Goal: Information Seeking & Learning: Check status

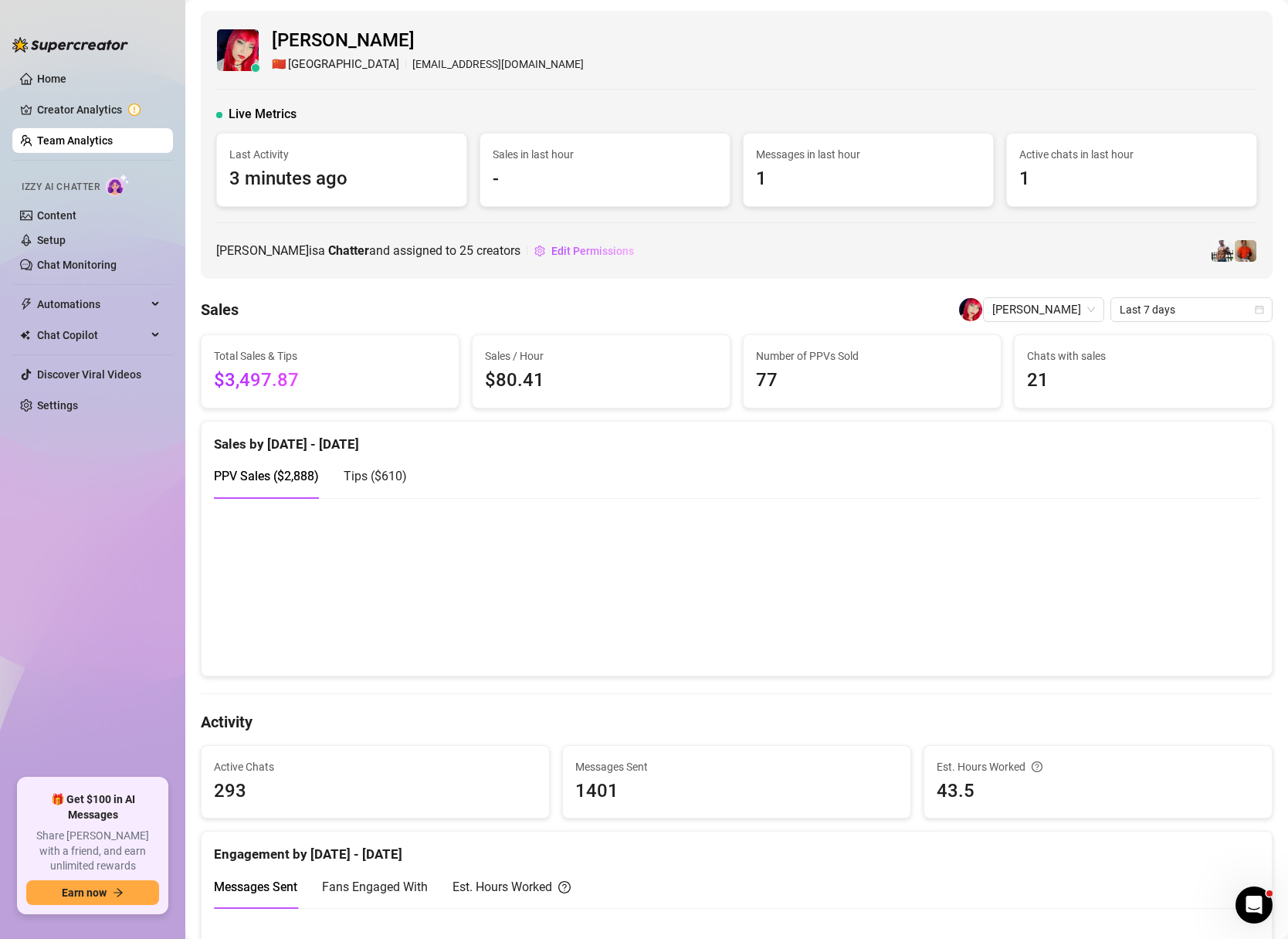
click at [64, 136] on link "Team Analytics" at bounding box center [75, 141] width 76 height 12
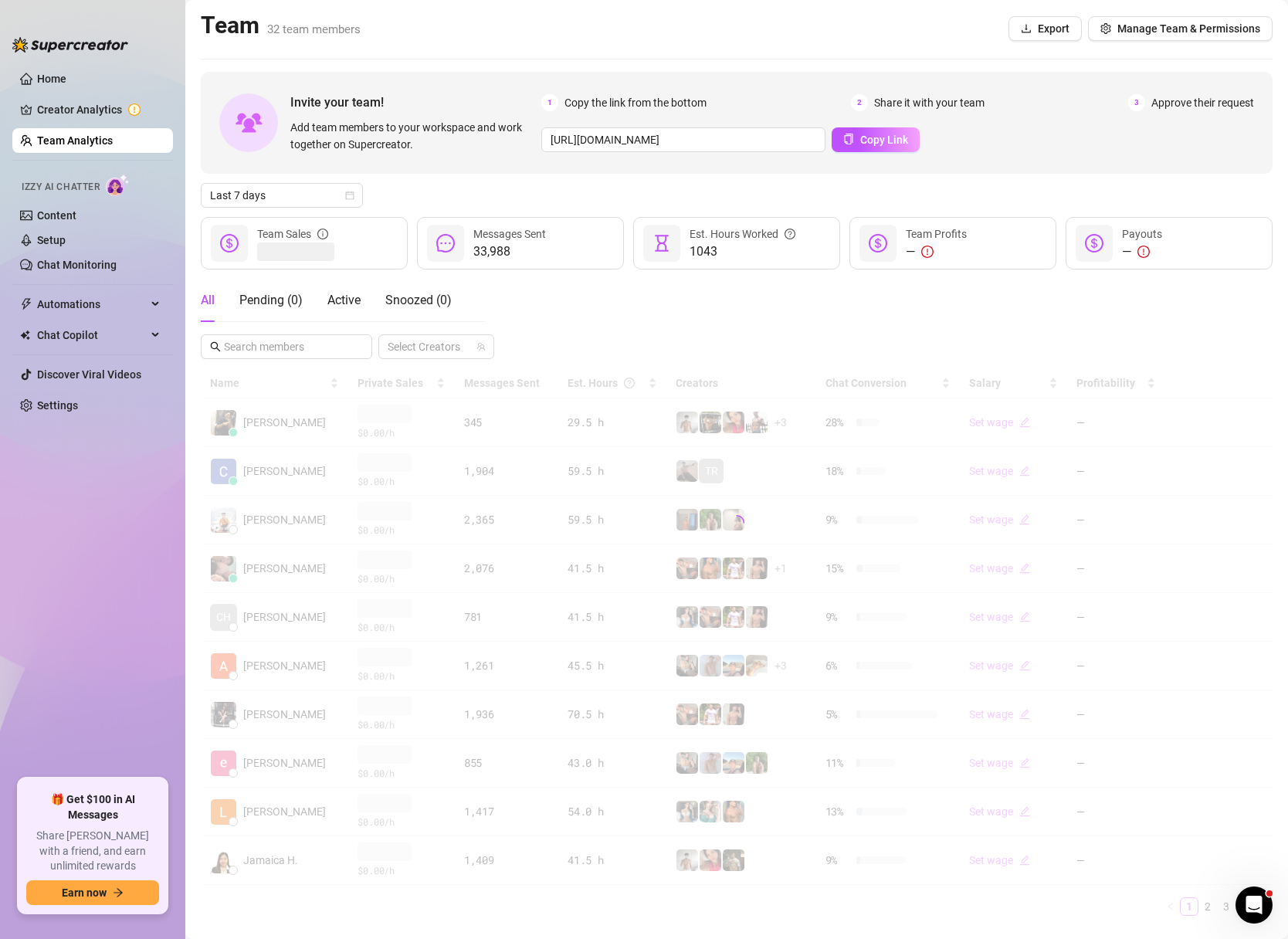
click at [364, 193] on div "Last 7 days" at bounding box center [736, 196] width 1072 height 25
click at [350, 193] on icon "calendar" at bounding box center [350, 196] width 9 height 9
click at [280, 329] on div "Custom date" at bounding box center [281, 325] width 138 height 17
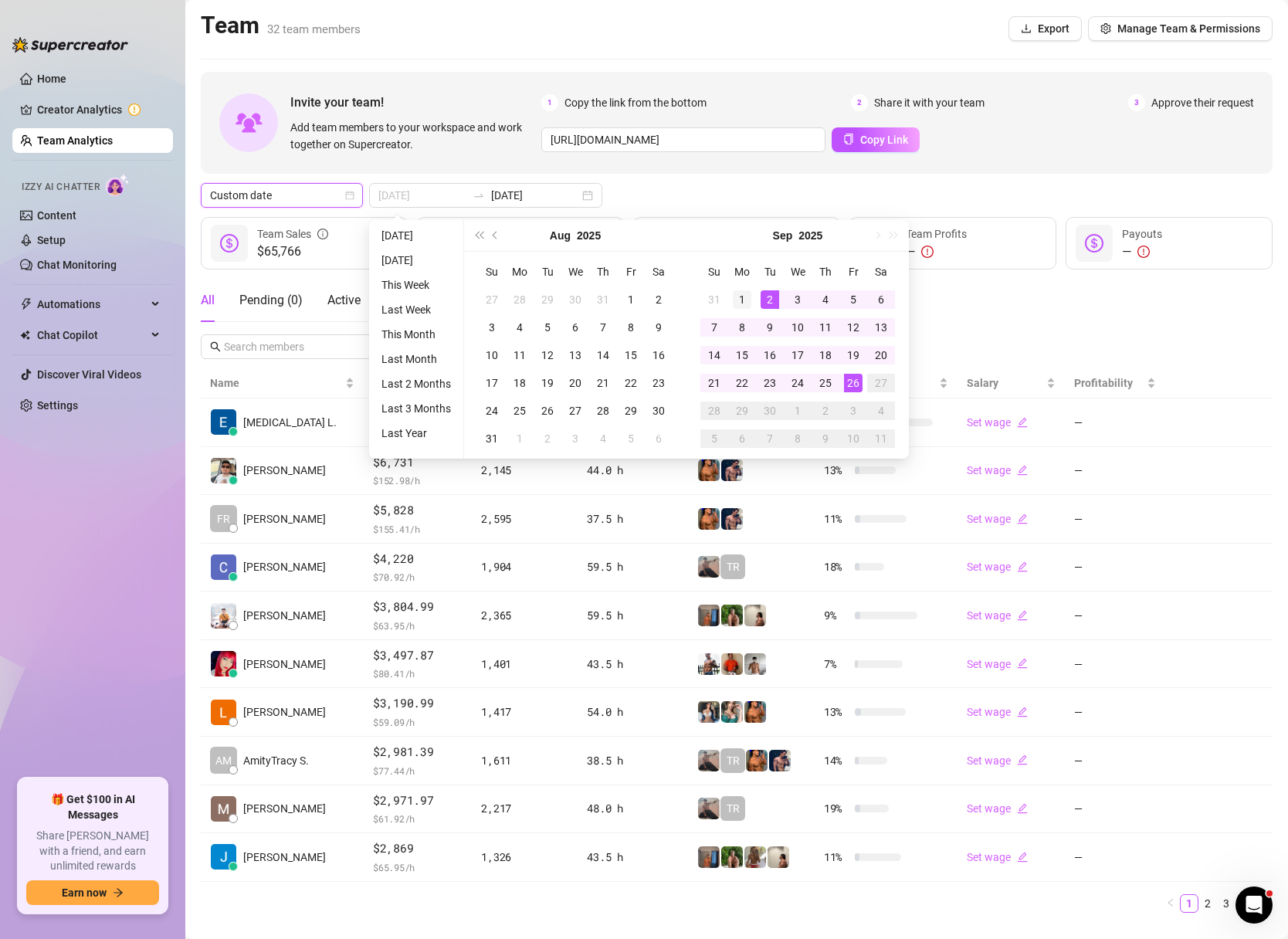
type input "[DATE]"
click at [748, 300] on div "1" at bounding box center [742, 300] width 19 height 19
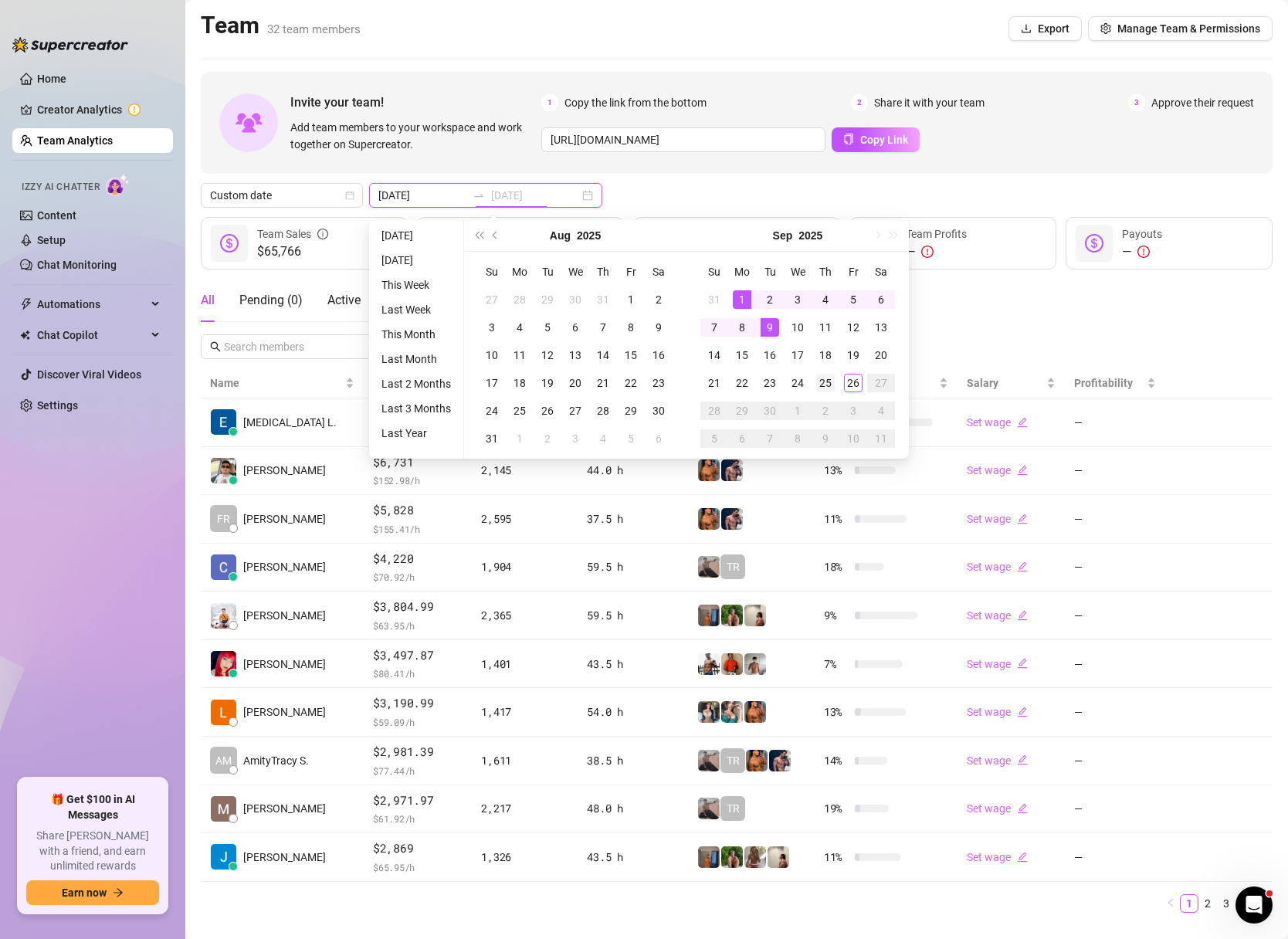
type input "[DATE]"
click at [831, 376] on div "25" at bounding box center [826, 384] width 19 height 19
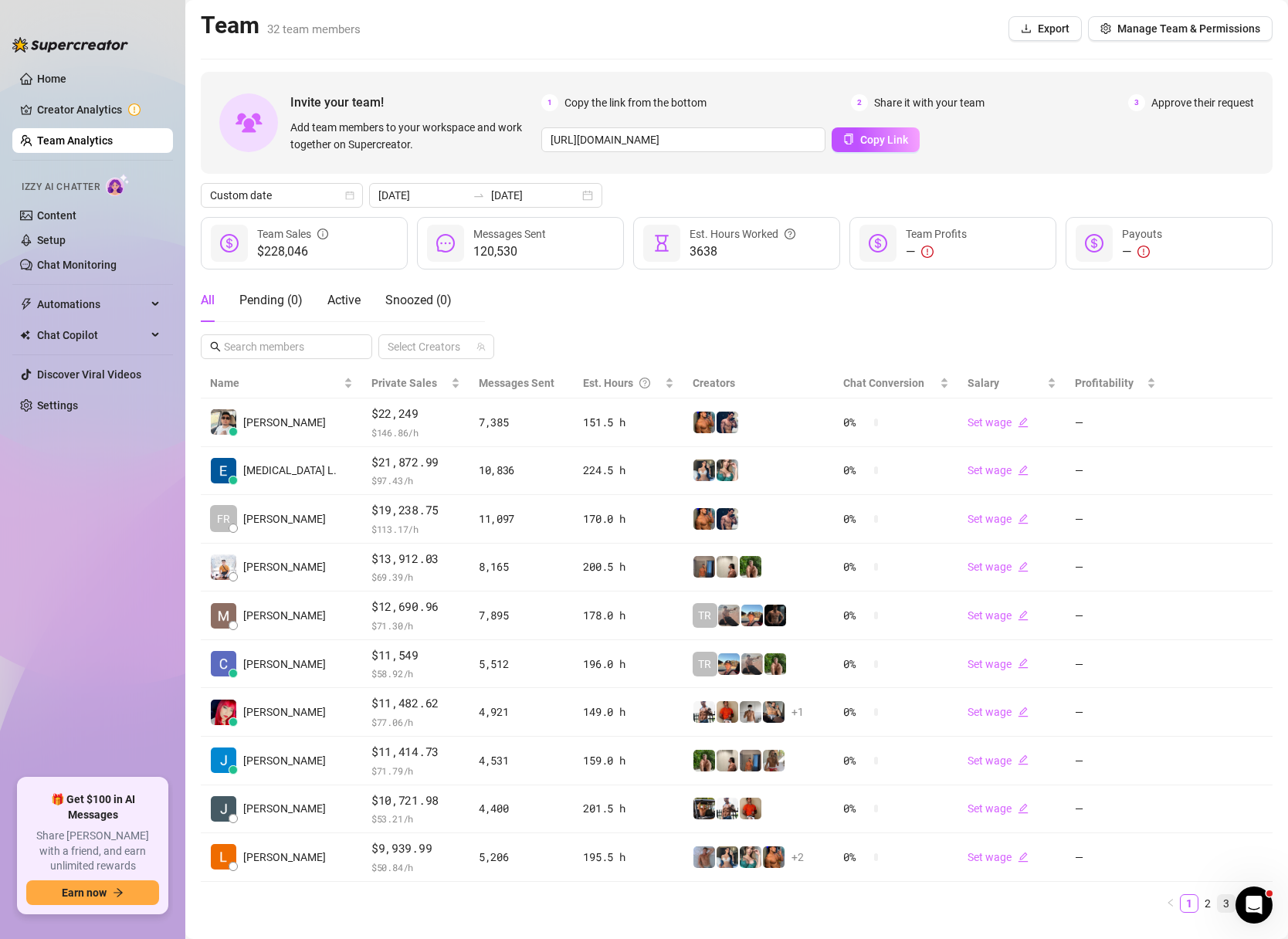
click at [1218, 903] on link "3" at bounding box center [1226, 904] width 17 height 17
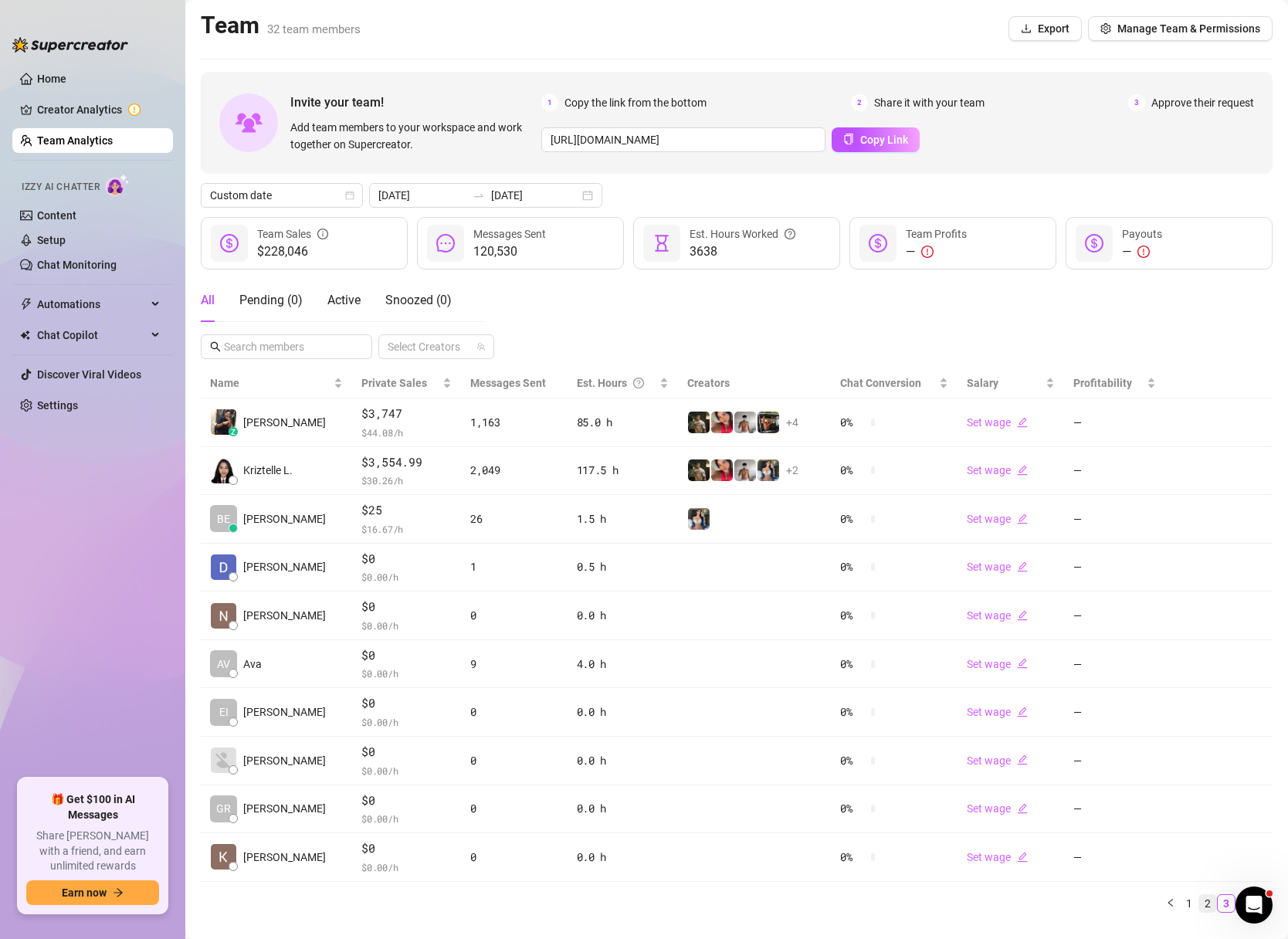
click at [1206, 905] on link "2" at bounding box center [1207, 904] width 17 height 17
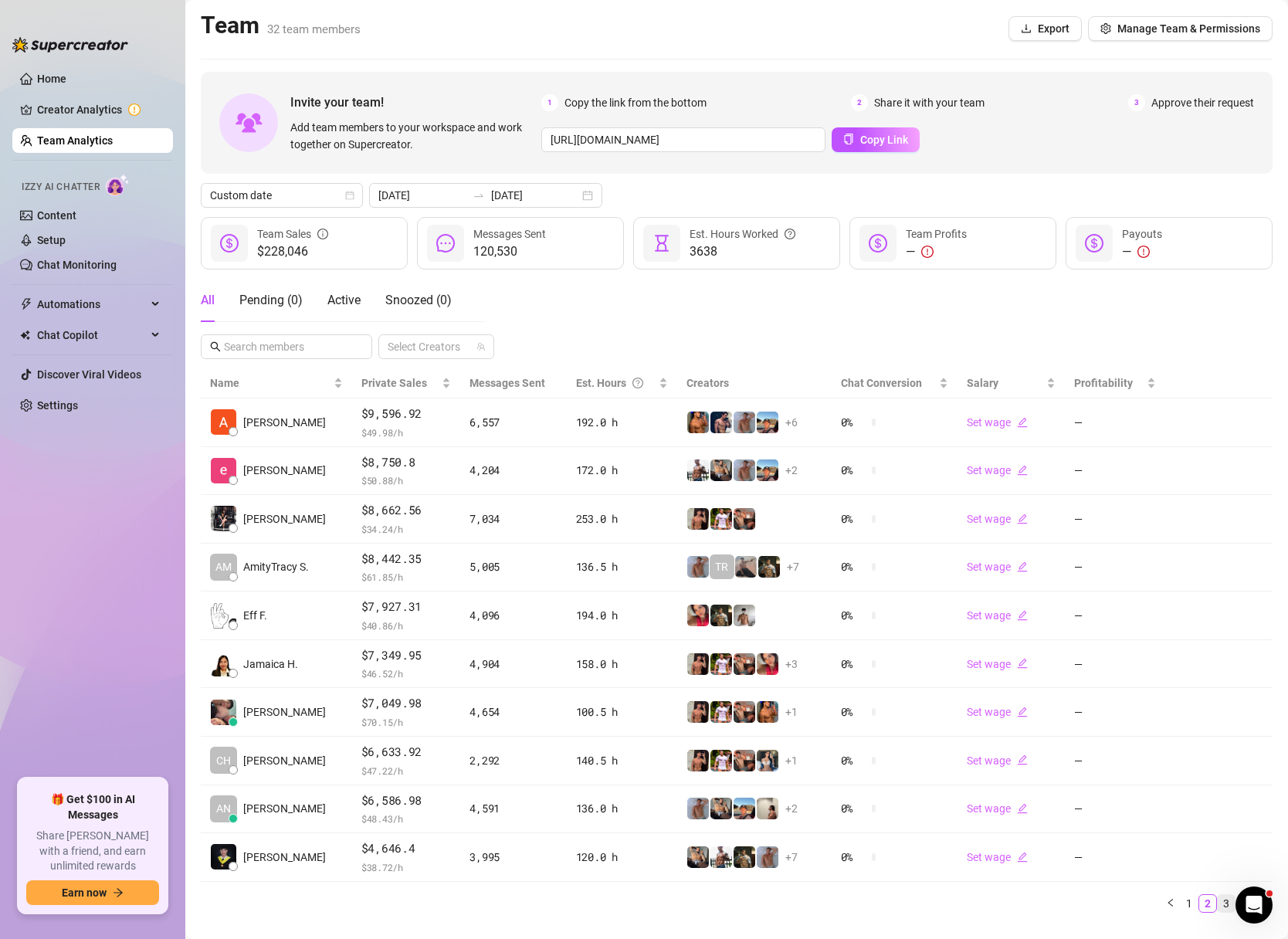
click at [1222, 902] on link "3" at bounding box center [1226, 904] width 17 height 17
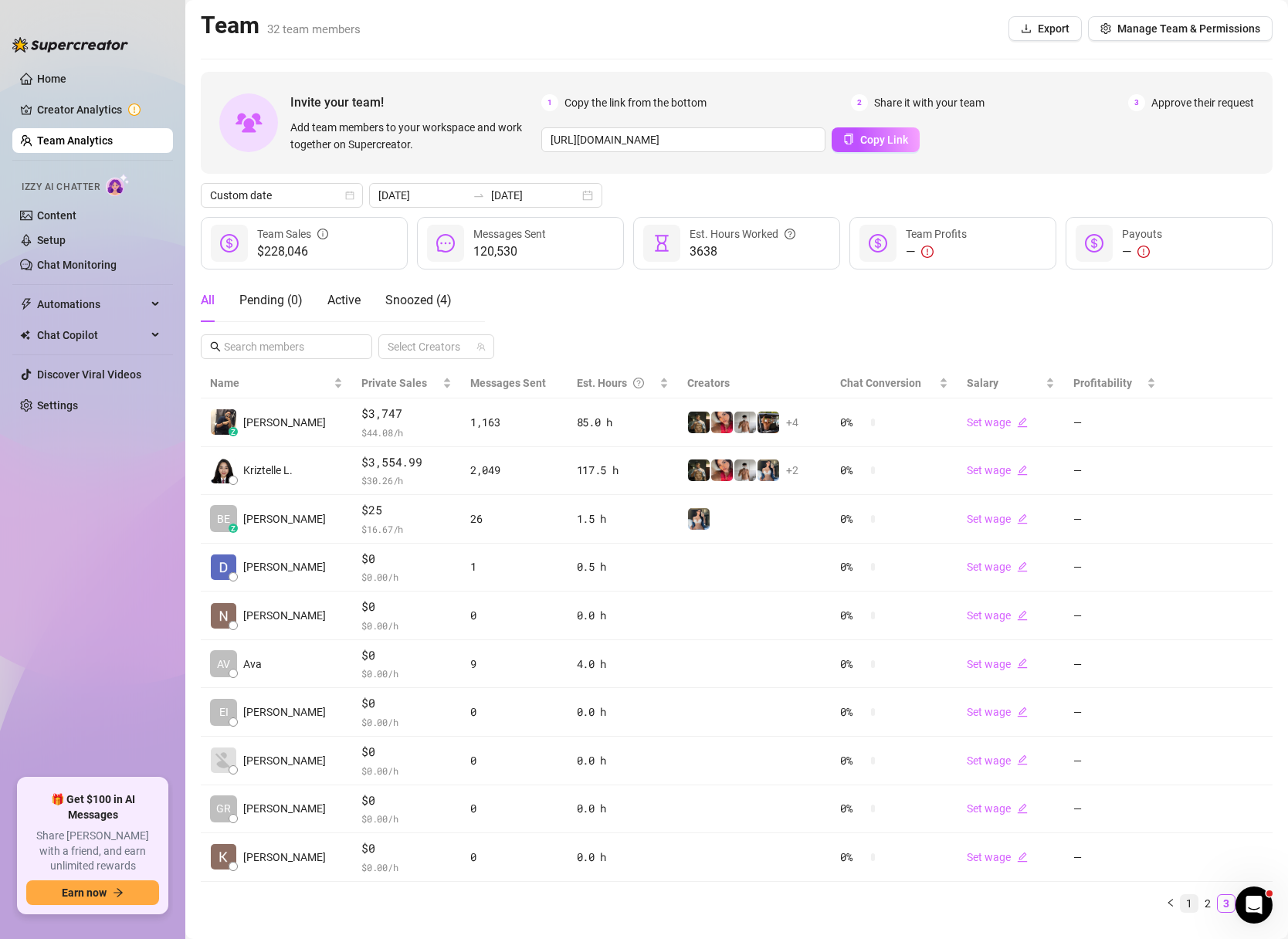
click at [1196, 902] on link "1" at bounding box center [1189, 904] width 17 height 17
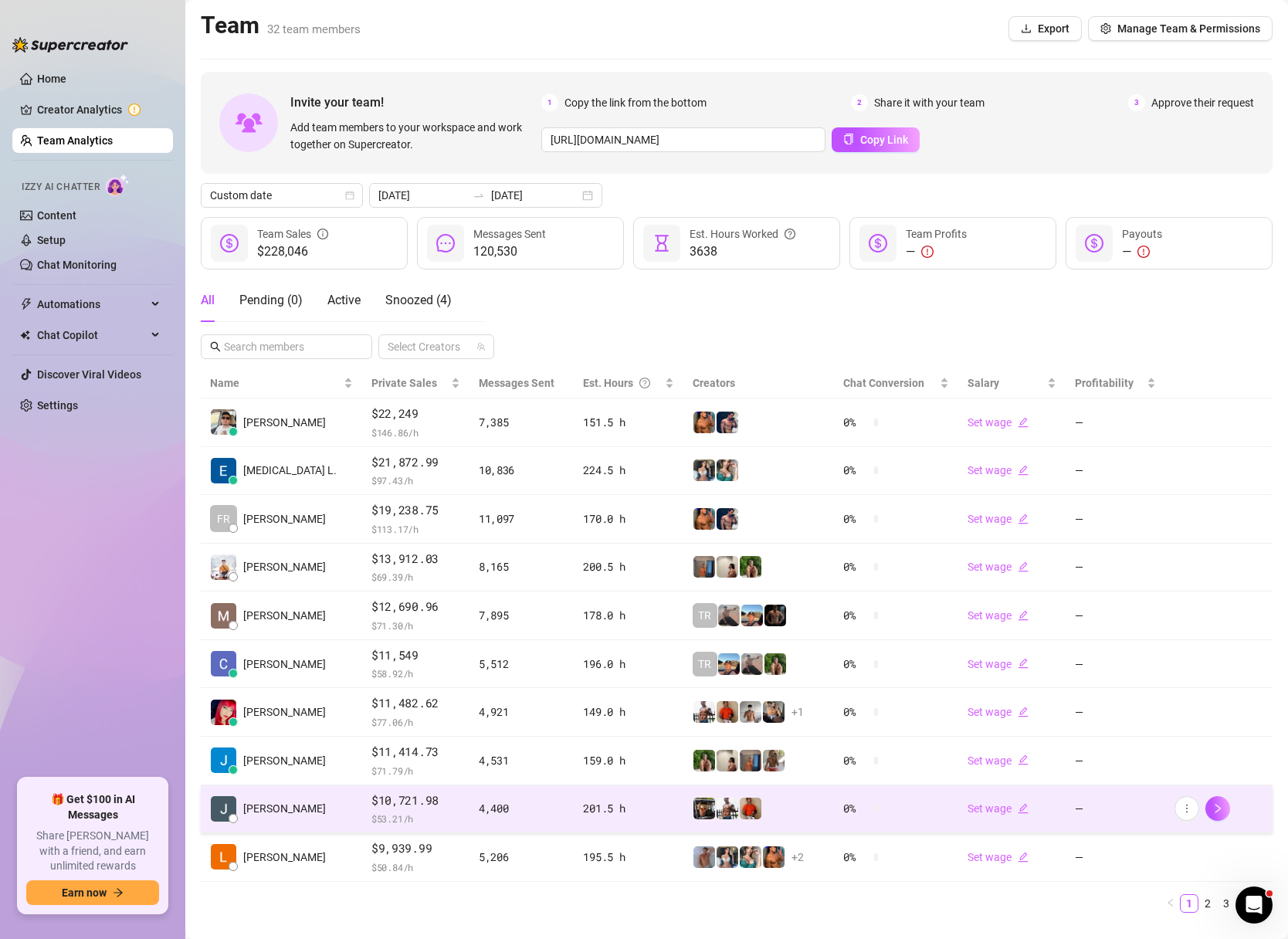
click at [362, 828] on td "$10,721.98 $ 53.21 /h" at bounding box center [415, 809] width 107 height 48
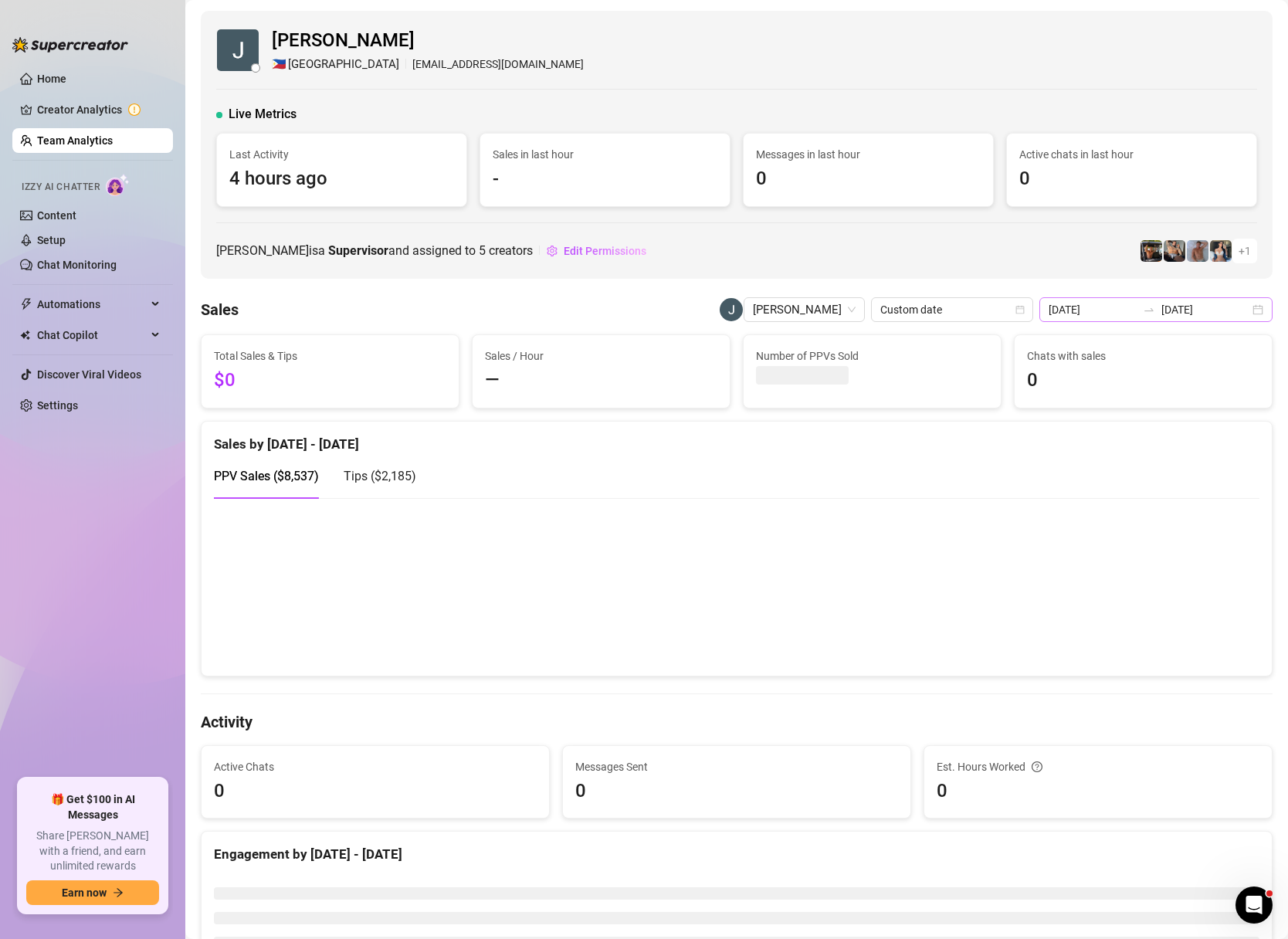
click at [1259, 301] on div "[DATE] [DATE]" at bounding box center [1156, 310] width 233 height 25
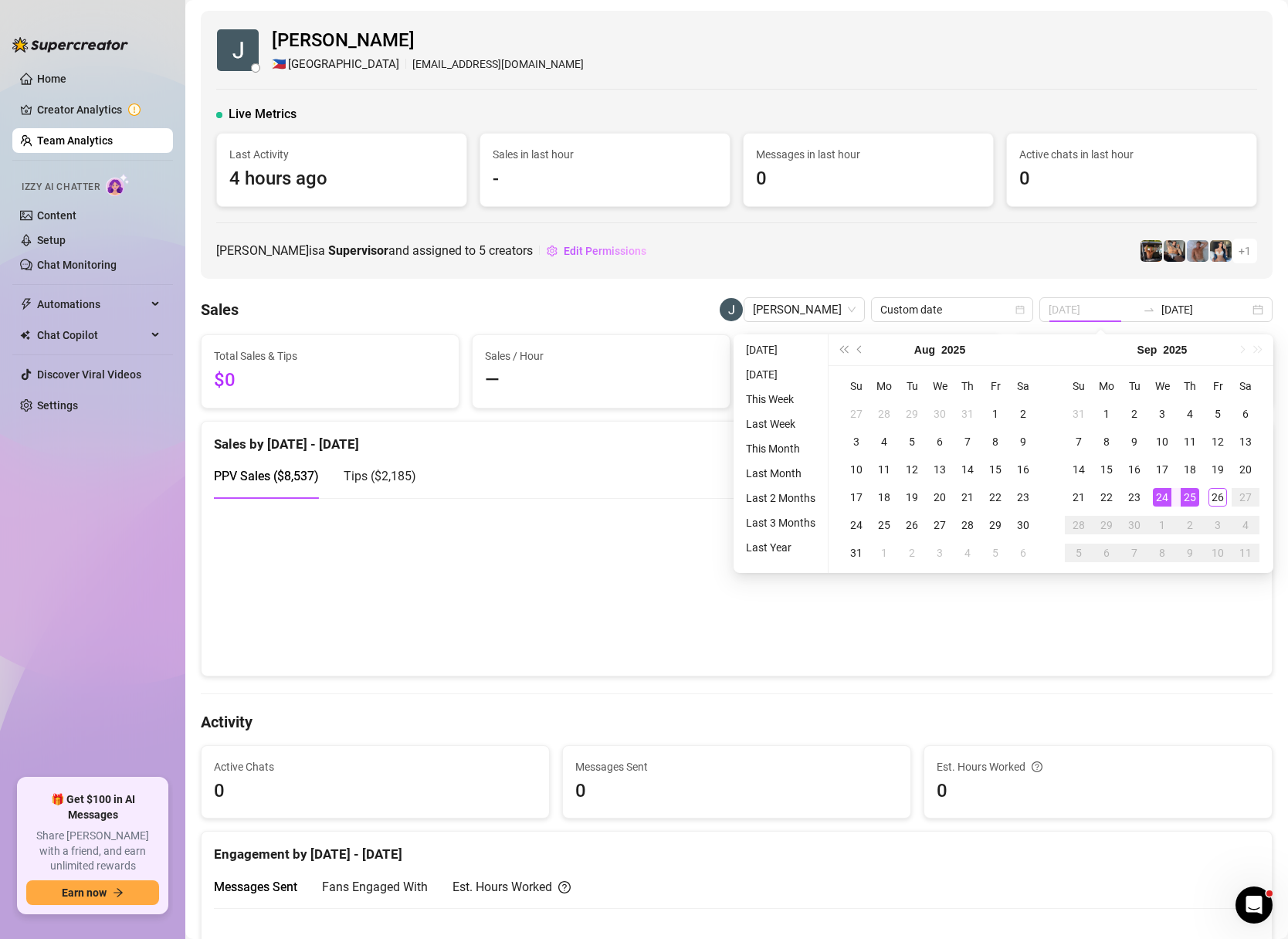
type input "[DATE]"
click at [1156, 503] on div "24" at bounding box center [1162, 498] width 19 height 19
click at [1156, 498] on div "24" at bounding box center [1162, 498] width 19 height 19
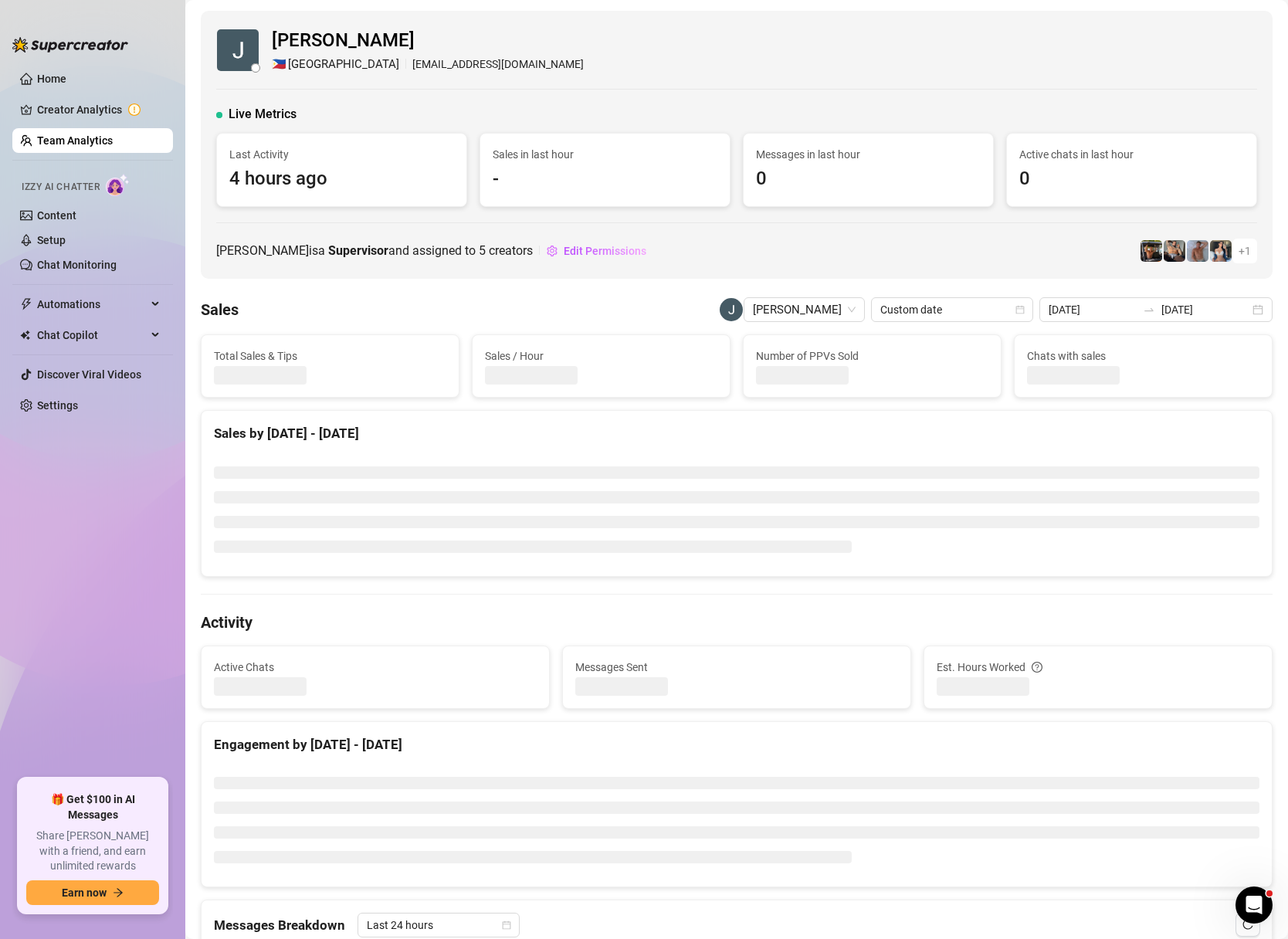
type input "[DATE]"
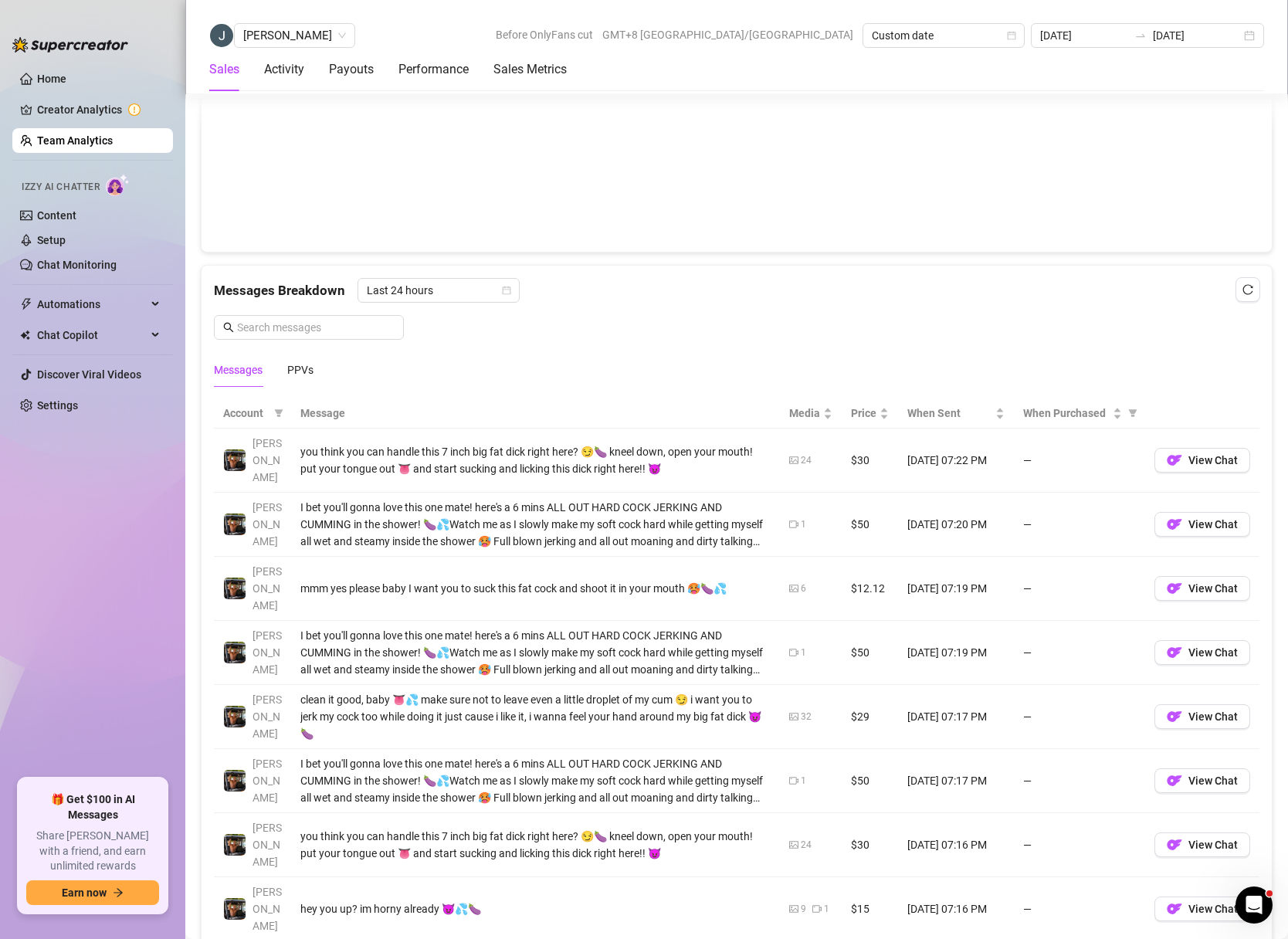
scroll to position [2568, 0]
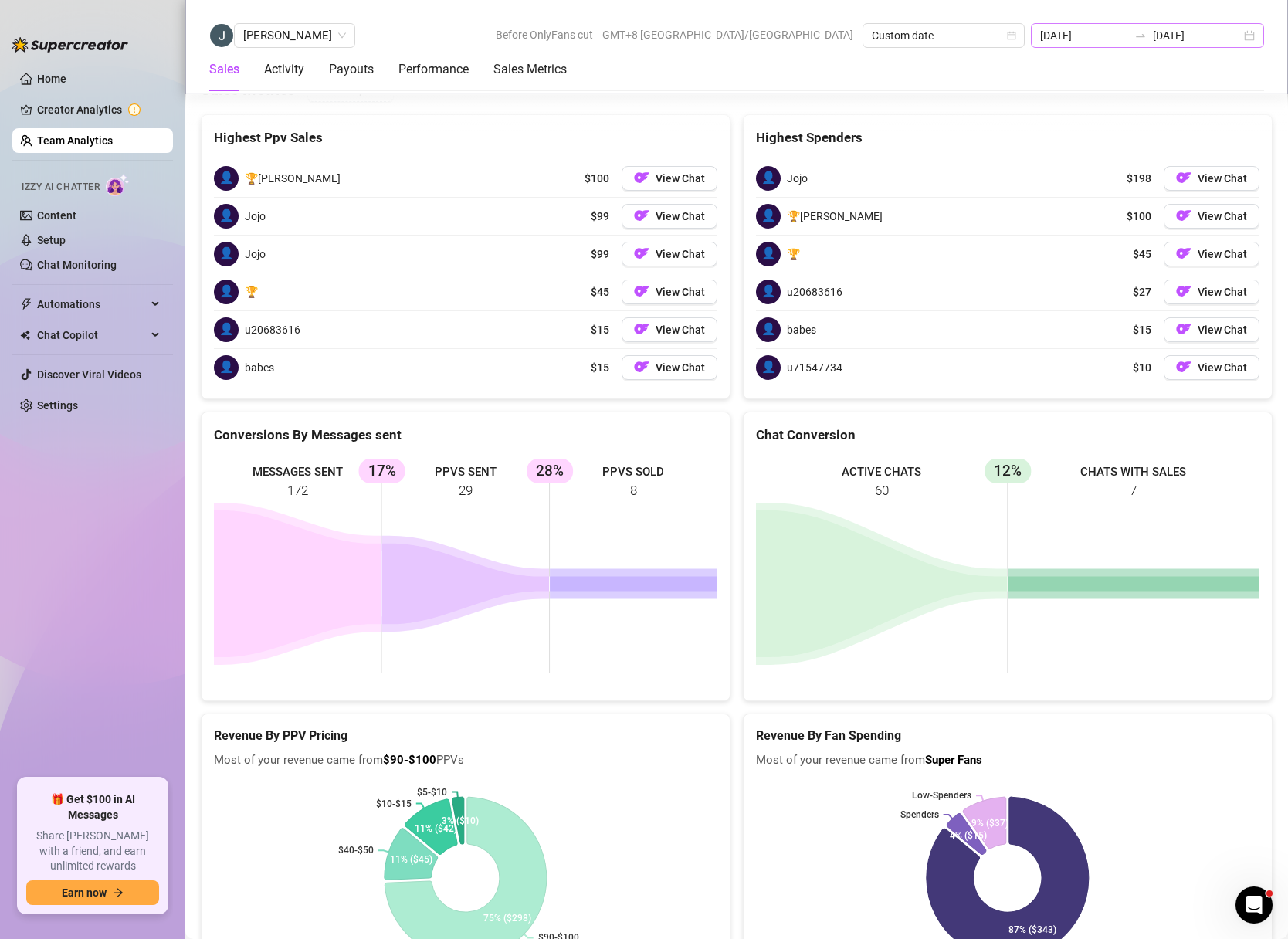
click at [1247, 31] on div "[DATE] [DATE]" at bounding box center [1148, 35] width 233 height 25
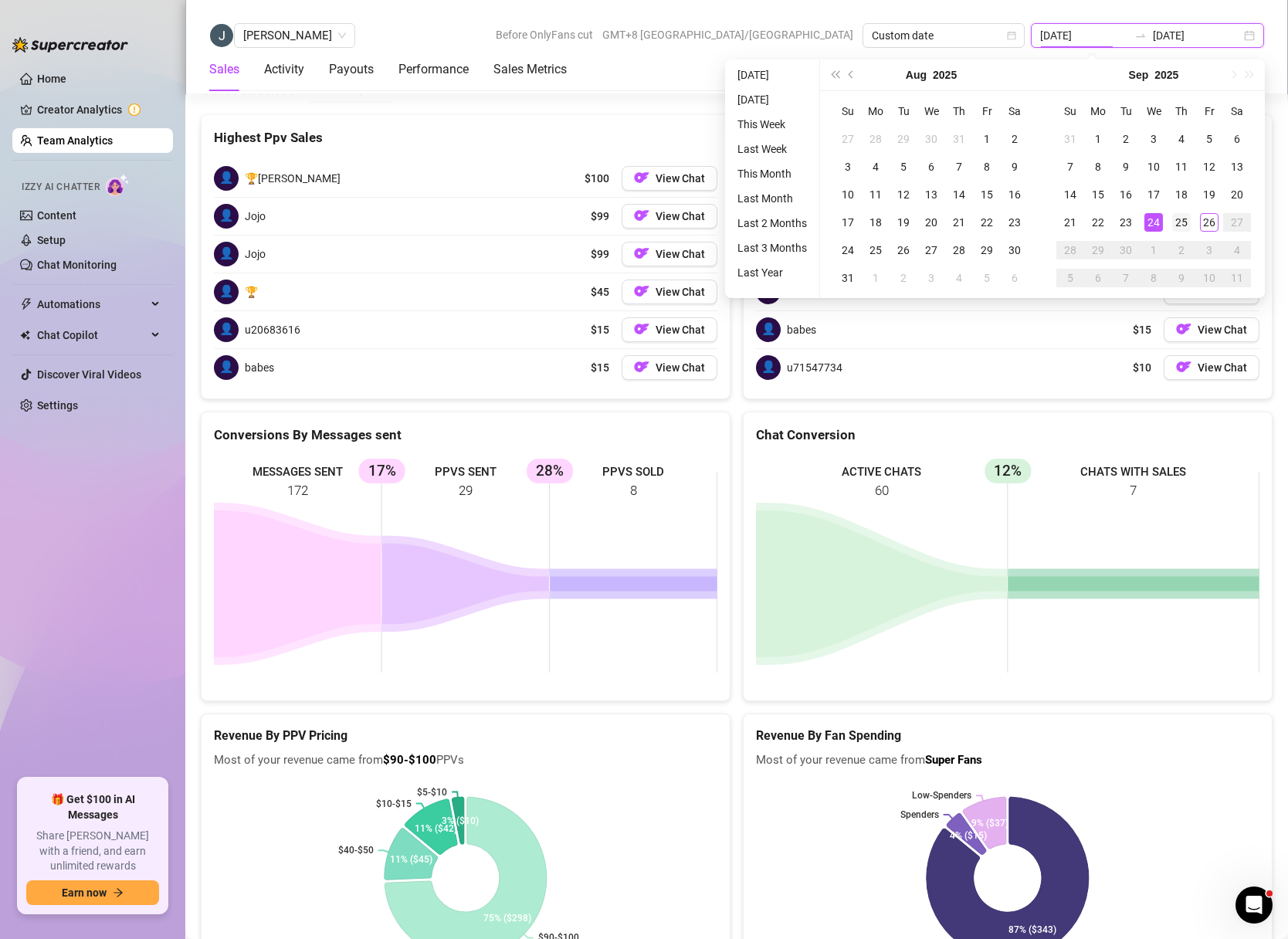
type input "[DATE]"
click at [1185, 226] on div "25" at bounding box center [1182, 222] width 19 height 19
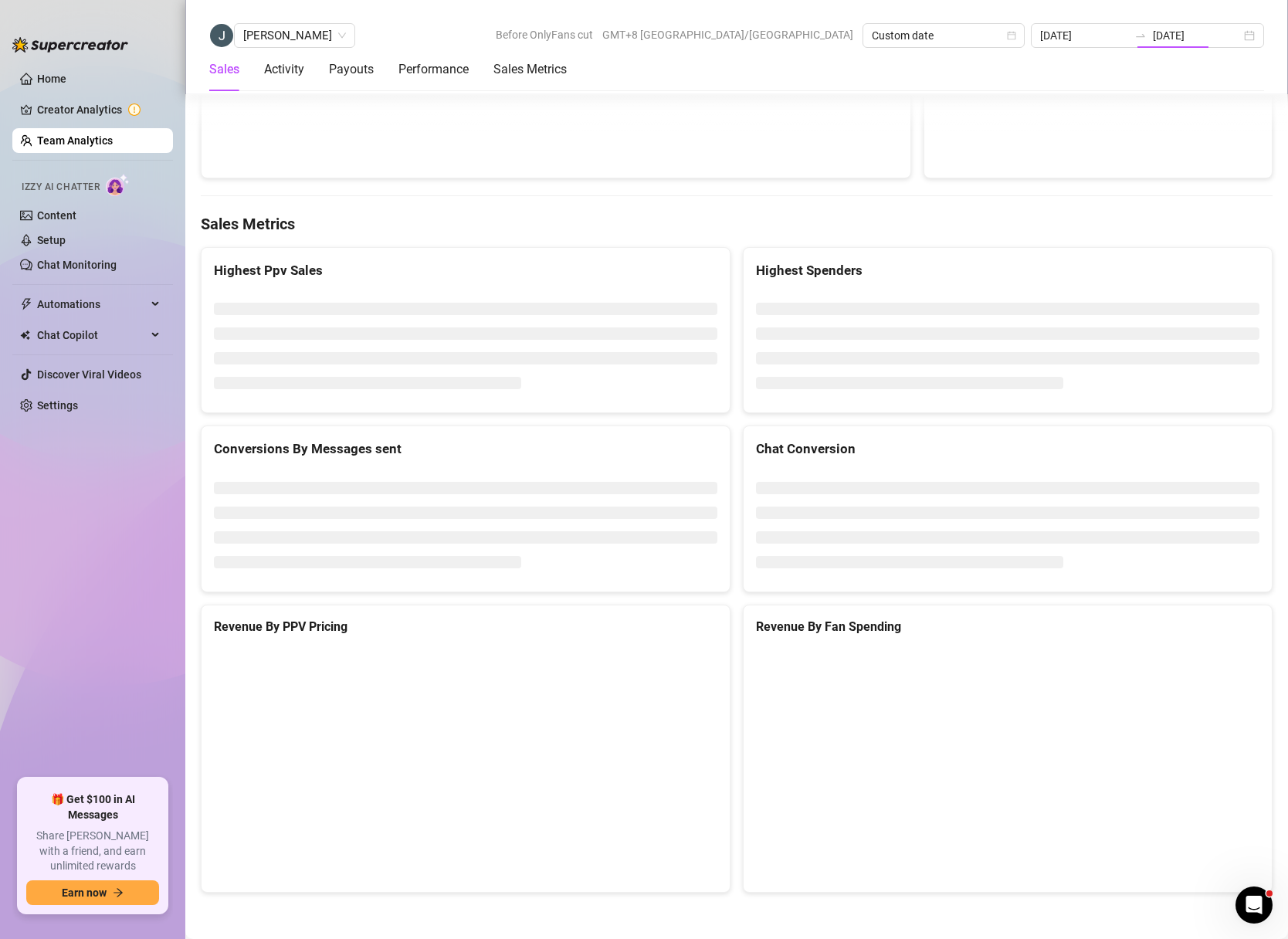
type input "[DATE]"
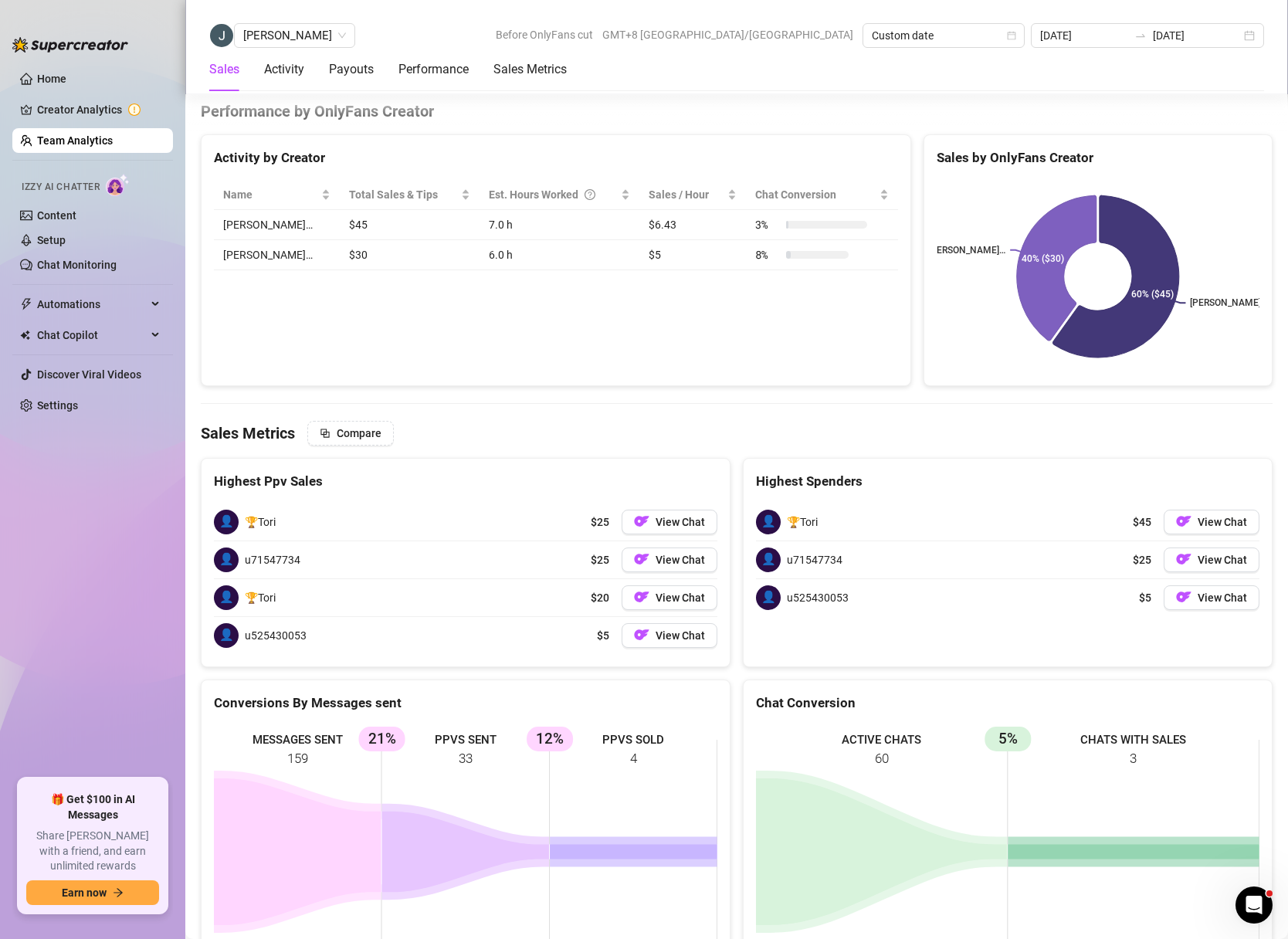
scroll to position [2491, 0]
